Goal: Task Accomplishment & Management: Manage account settings

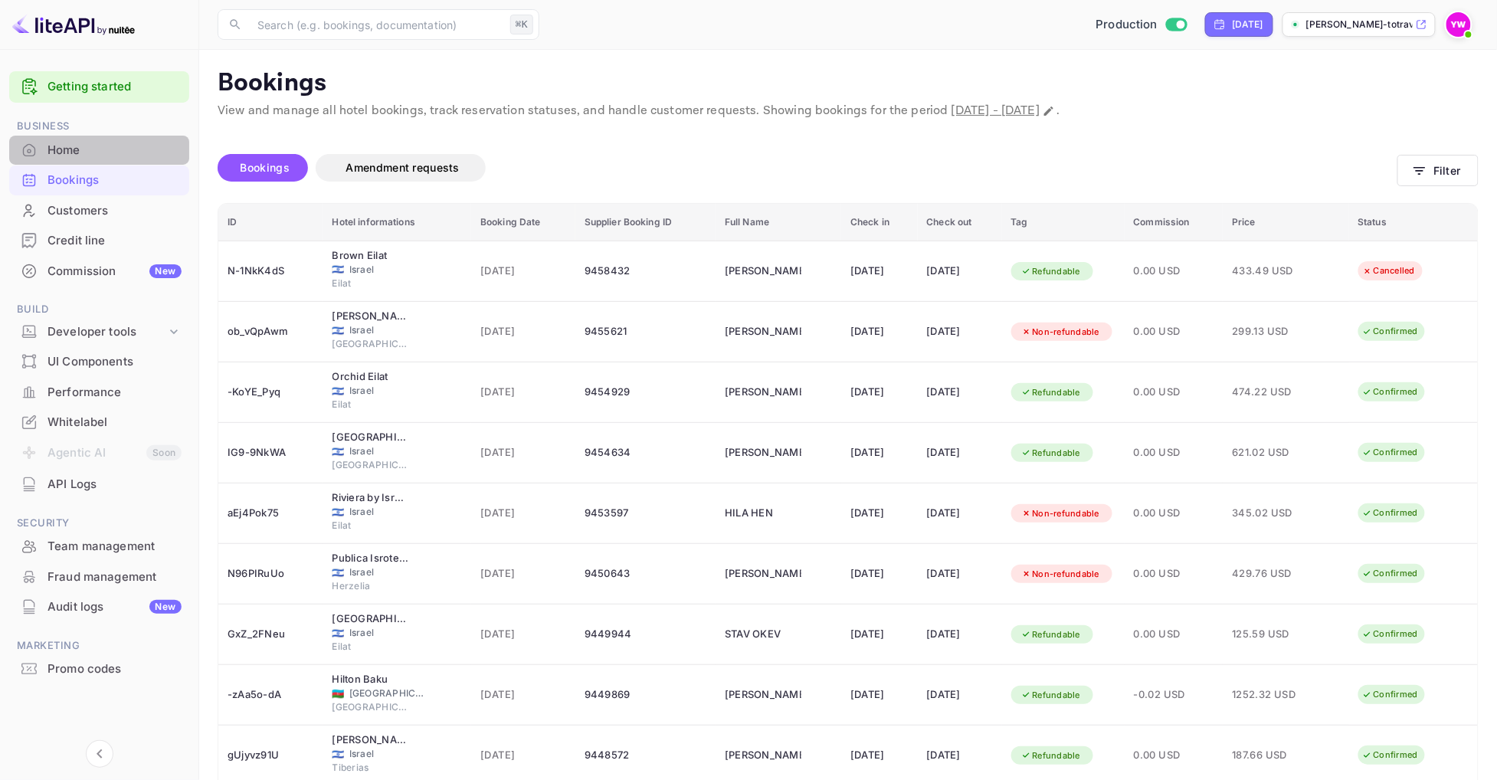
click at [78, 149] on div "Home" at bounding box center [115, 151] width 134 height 18
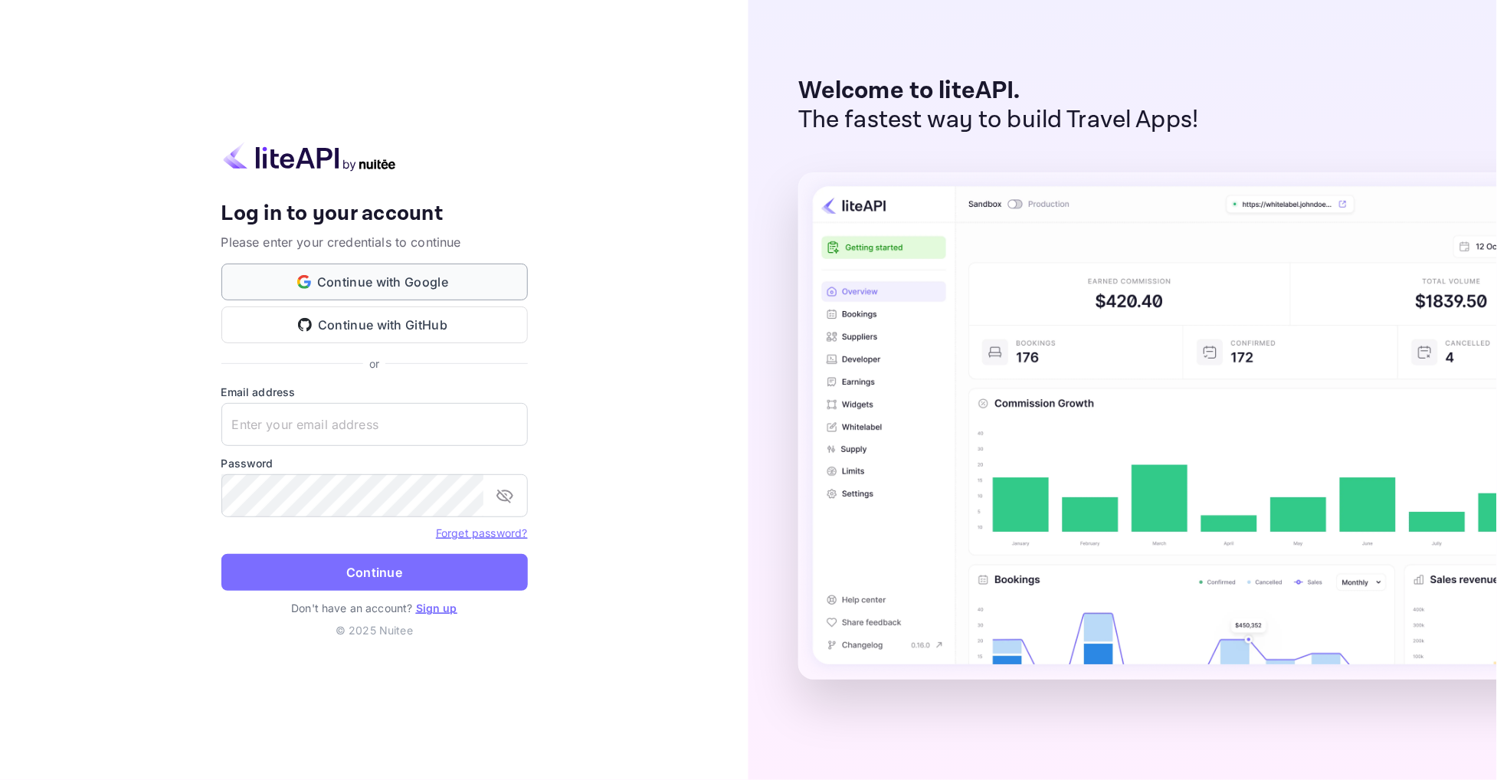
click at [426, 287] on button "Continue with Google" at bounding box center [374, 282] width 306 height 37
type input "yahav@skygini.com"
click at [374, 572] on button "Continue" at bounding box center [374, 572] width 306 height 37
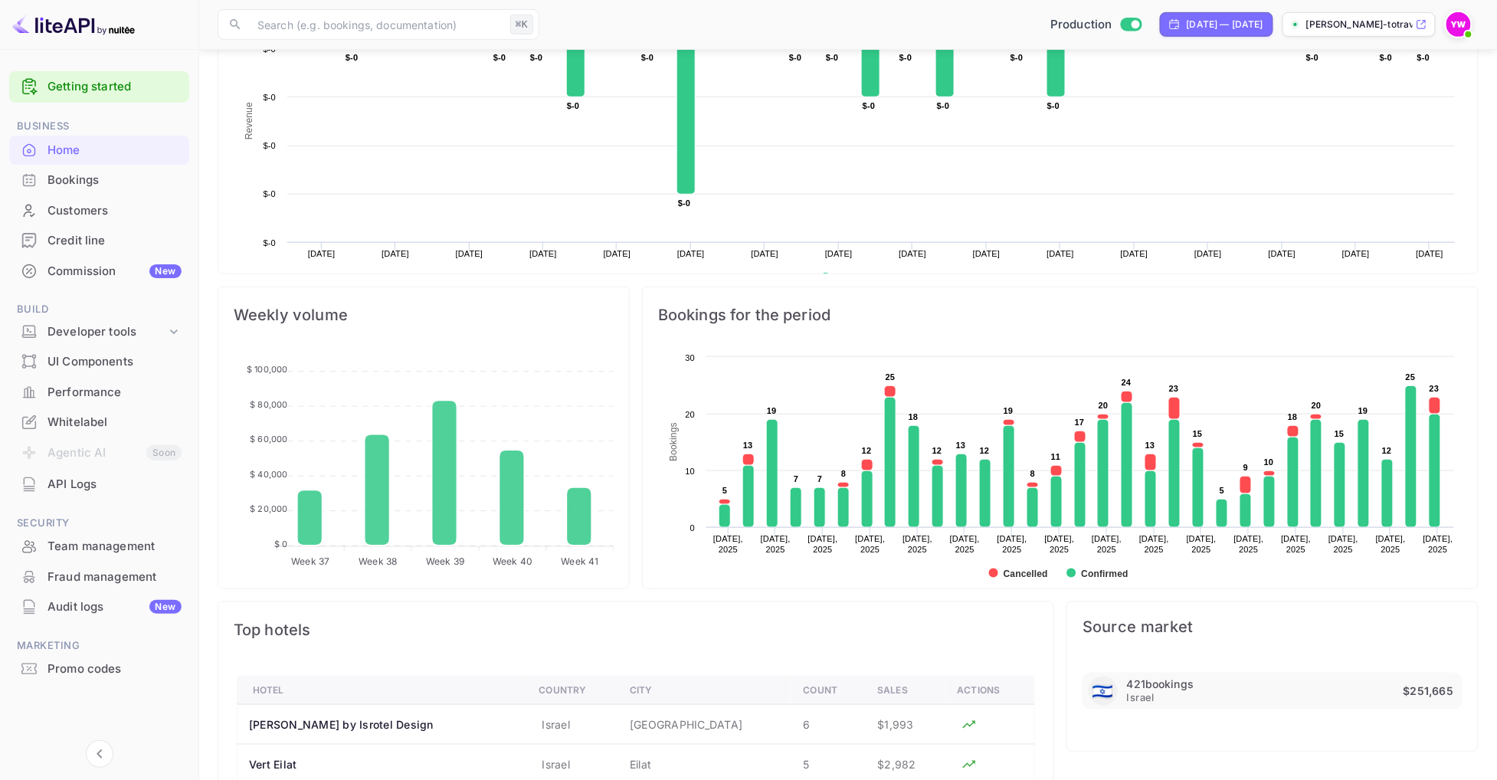
scroll to position [341, 0]
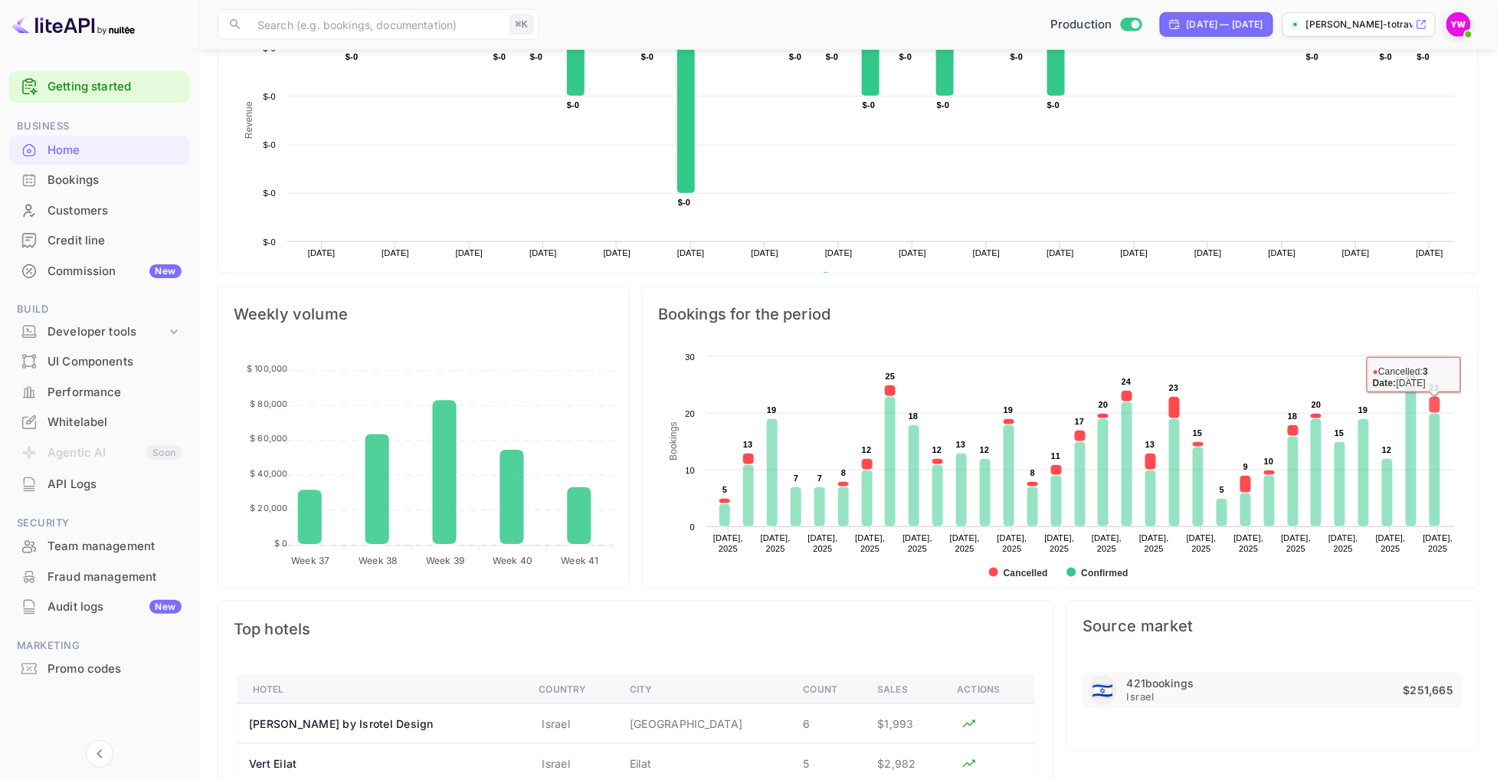
click at [1459, 408] on rect at bounding box center [1060, 471] width 804 height 245
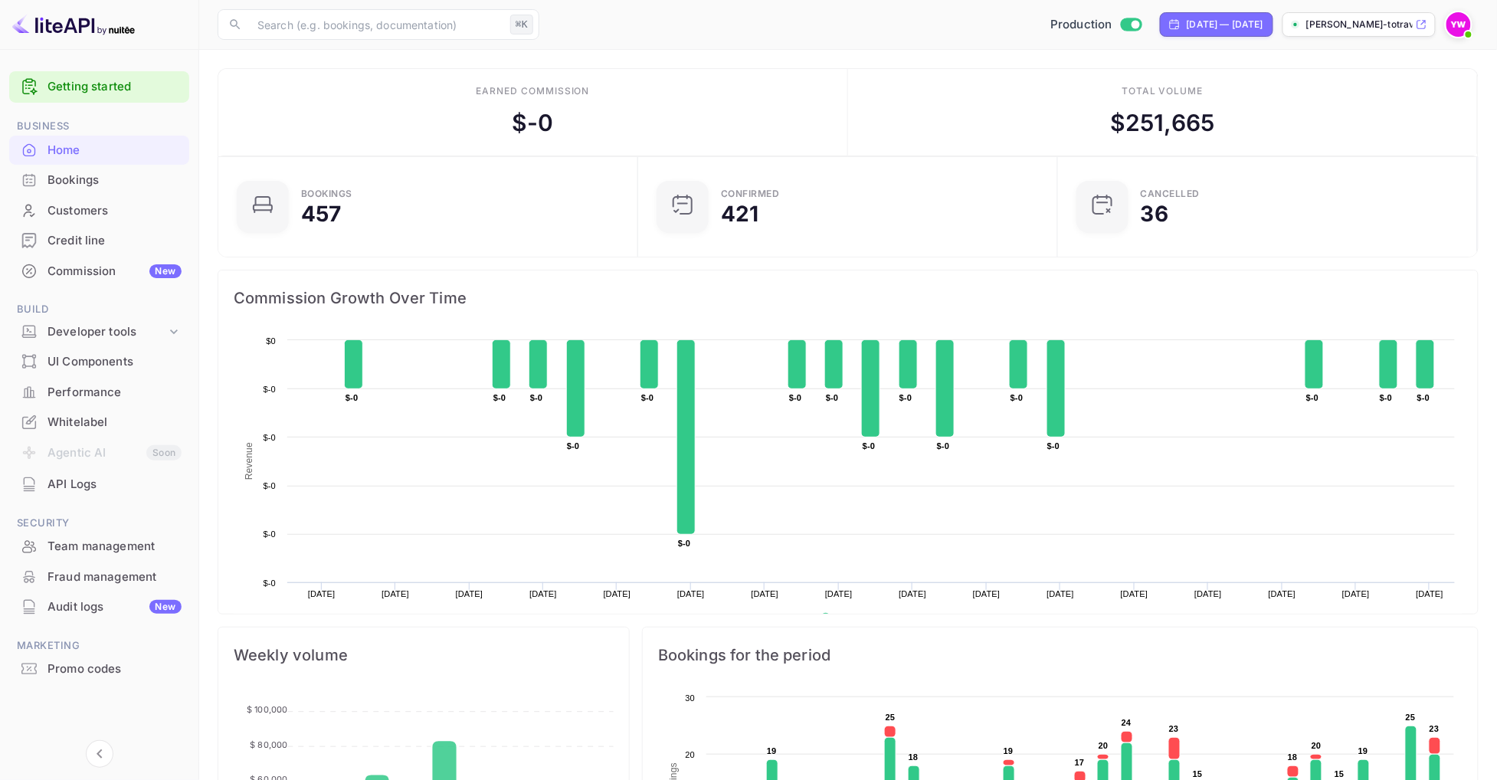
scroll to position [0, 0]
click at [95, 387] on div "Performance" at bounding box center [115, 393] width 134 height 18
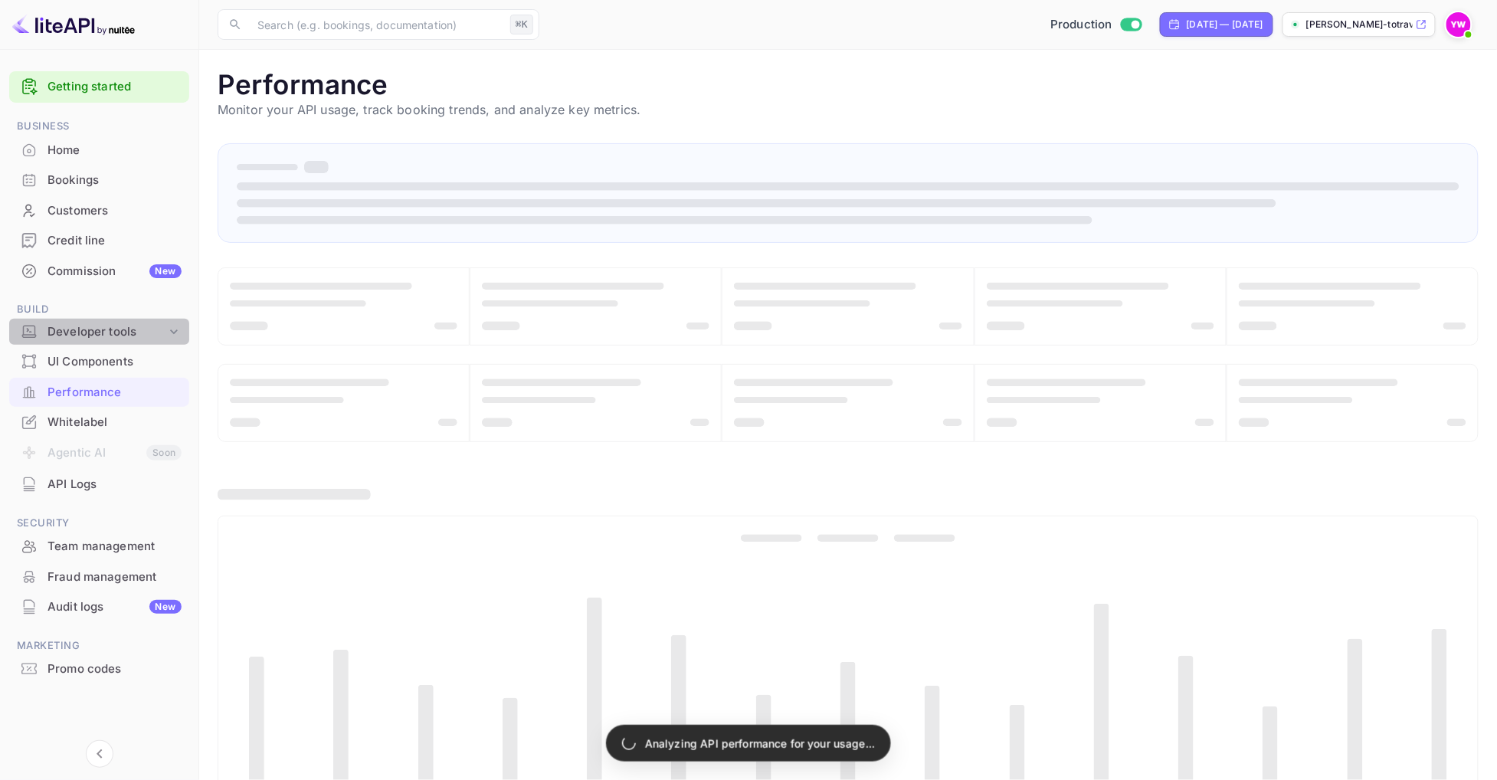
click at [172, 328] on icon at bounding box center [173, 331] width 15 height 15
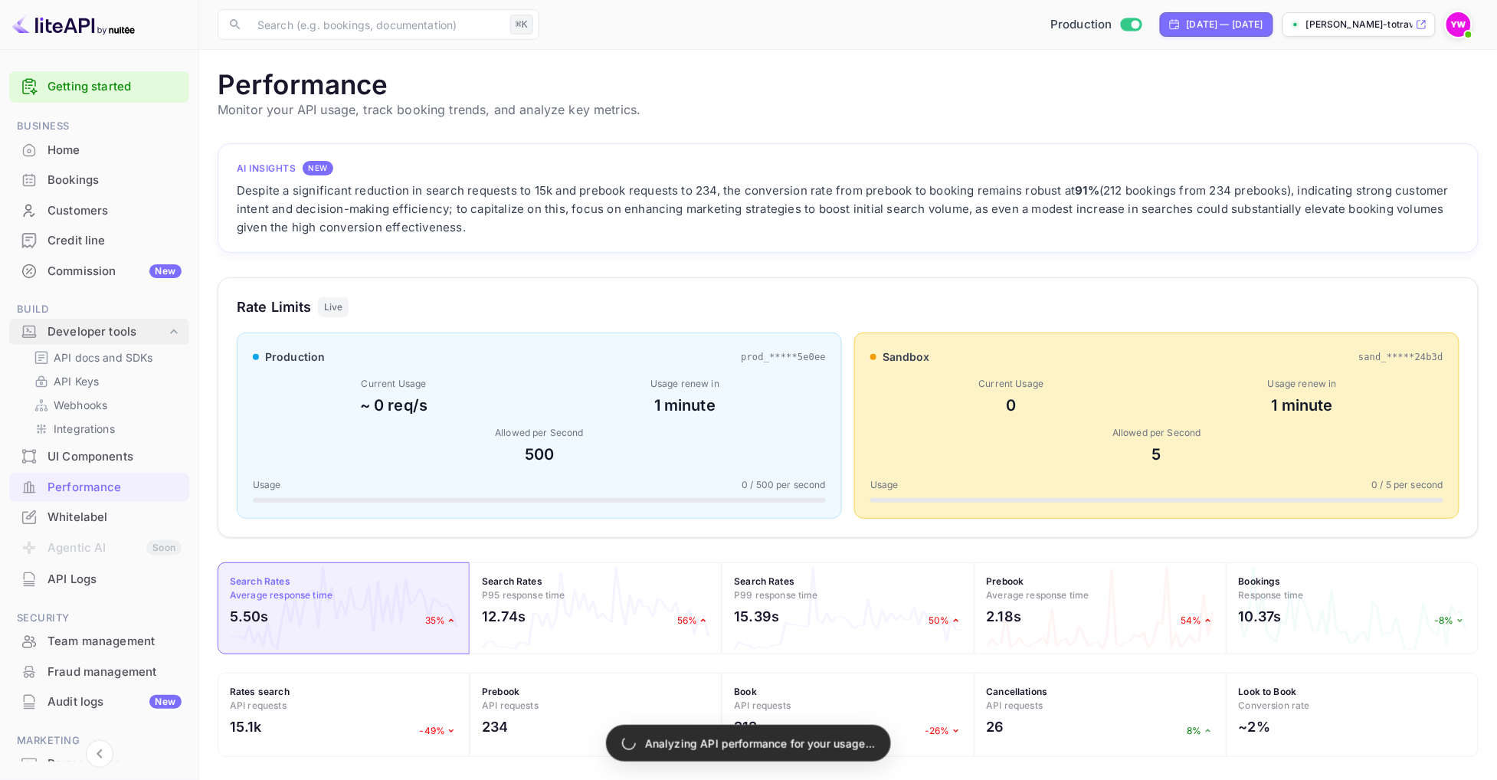
scroll to position [1, 1]
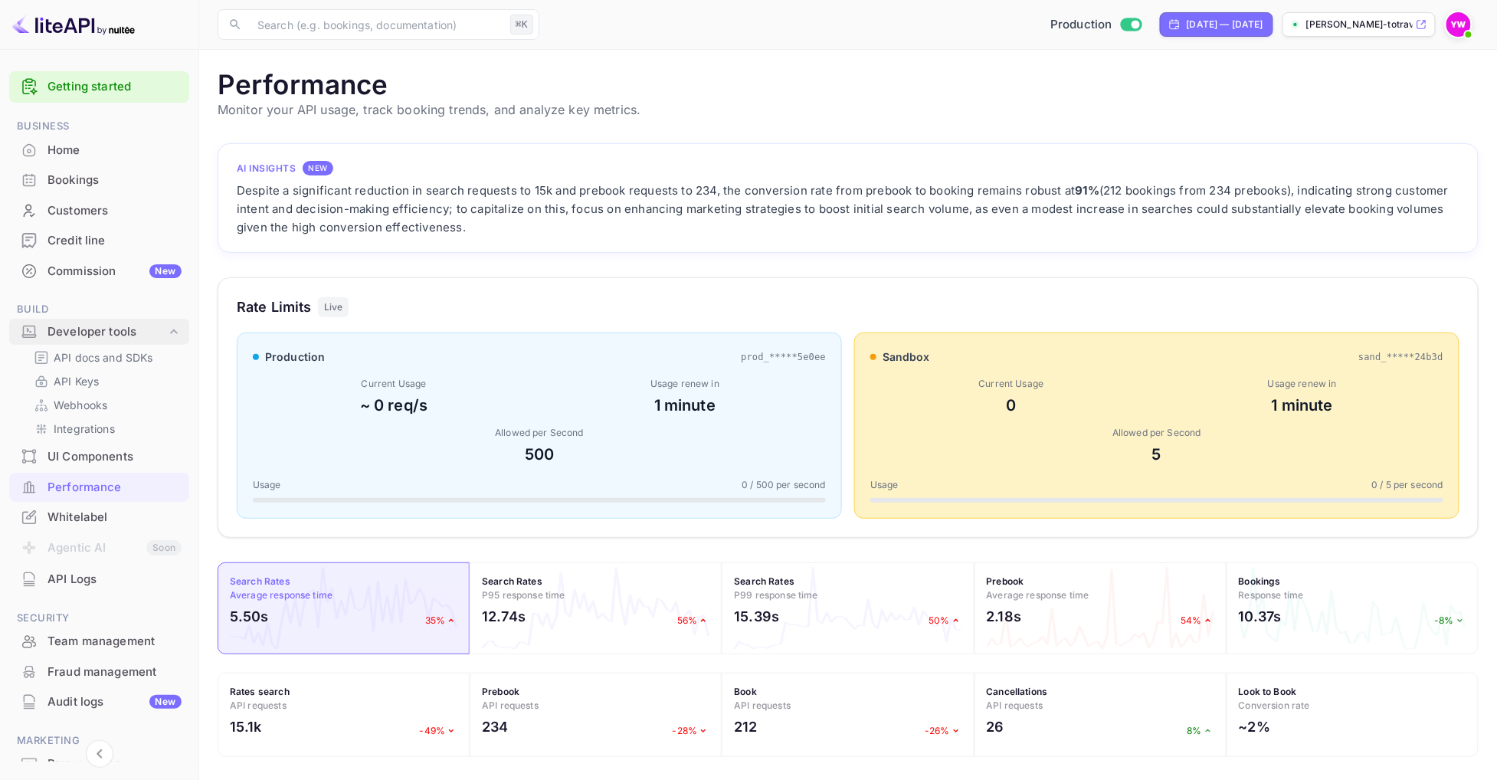
click at [172, 329] on icon at bounding box center [174, 331] width 8 height 5
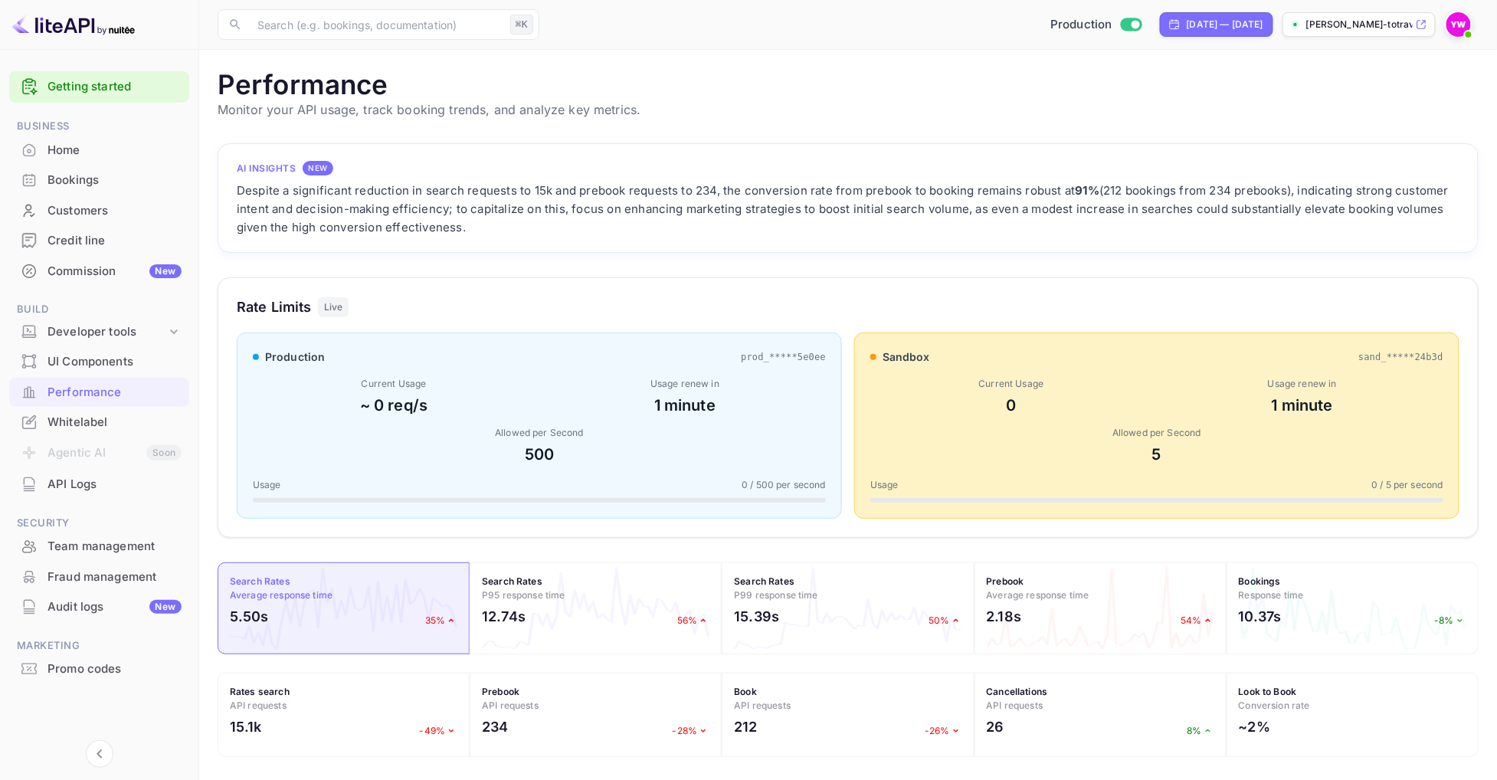
scroll to position [0, 0]
click at [105, 273] on div "Commission New" at bounding box center [115, 272] width 134 height 18
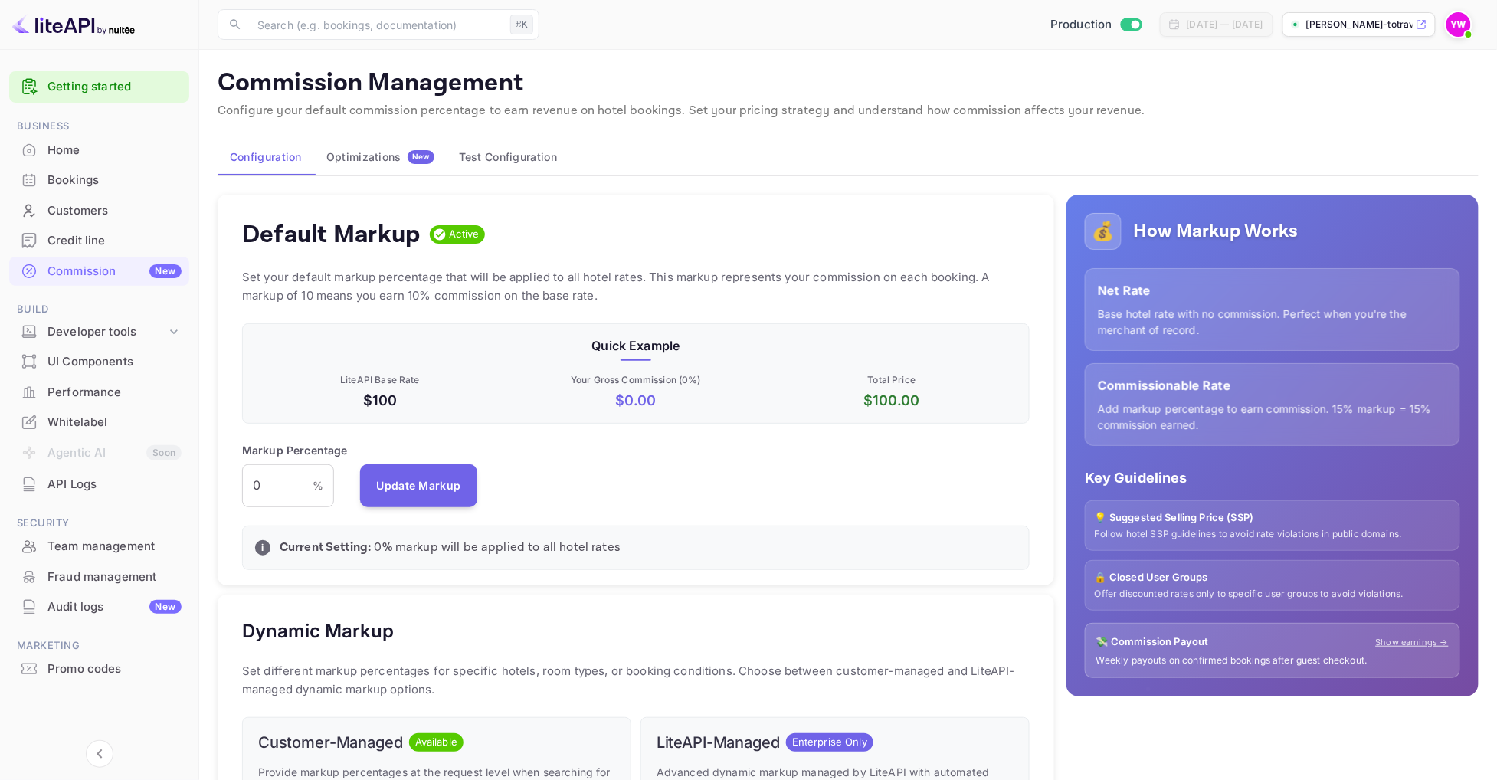
scroll to position [274, 788]
click at [116, 241] on div "Credit line" at bounding box center [115, 241] width 134 height 18
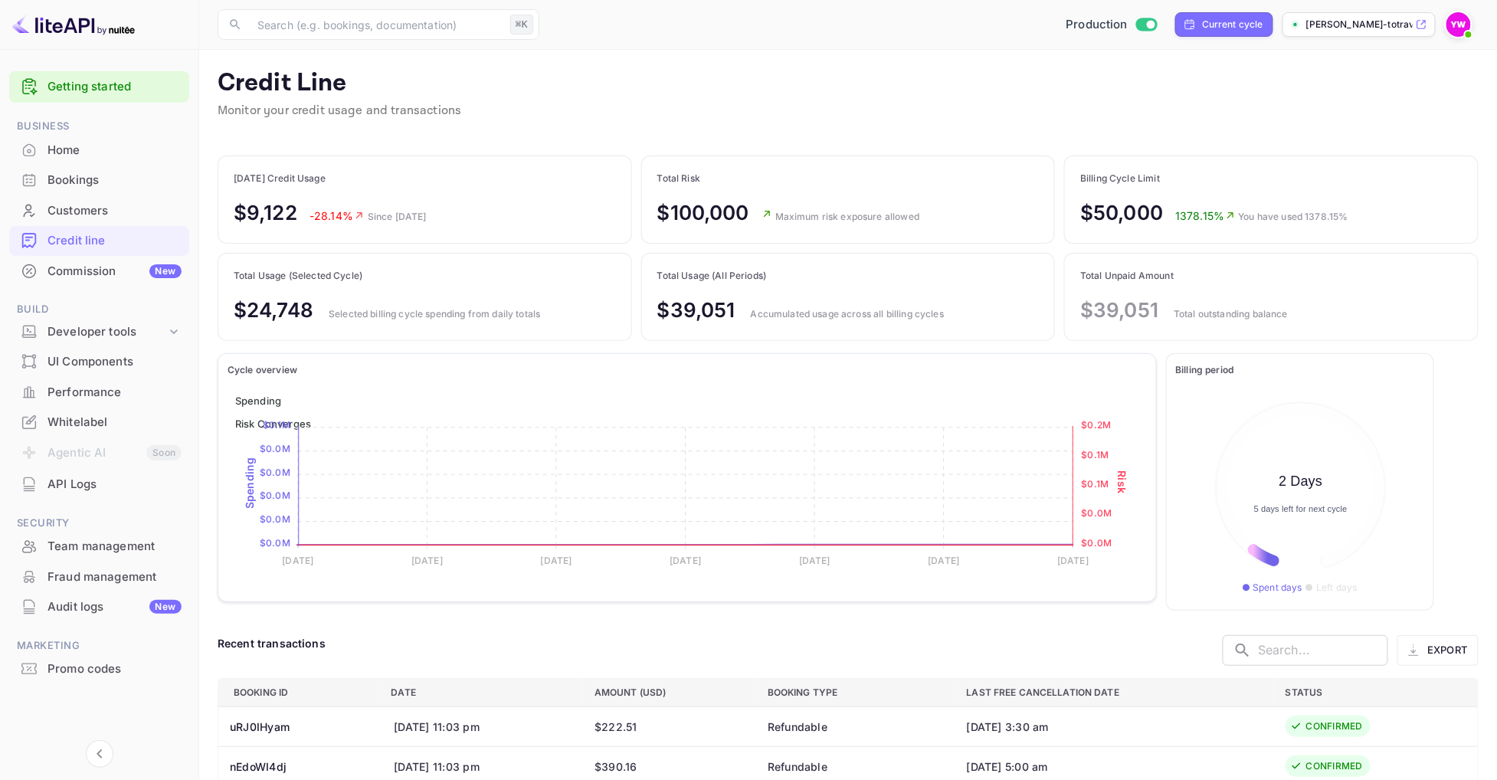
scroll to position [191, 247]
